Goal: Unclear

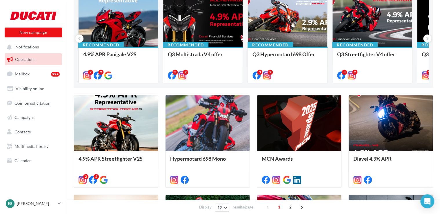
scroll to position [87, 0]
